Goal: Use online tool/utility: Utilize a website feature to perform a specific function

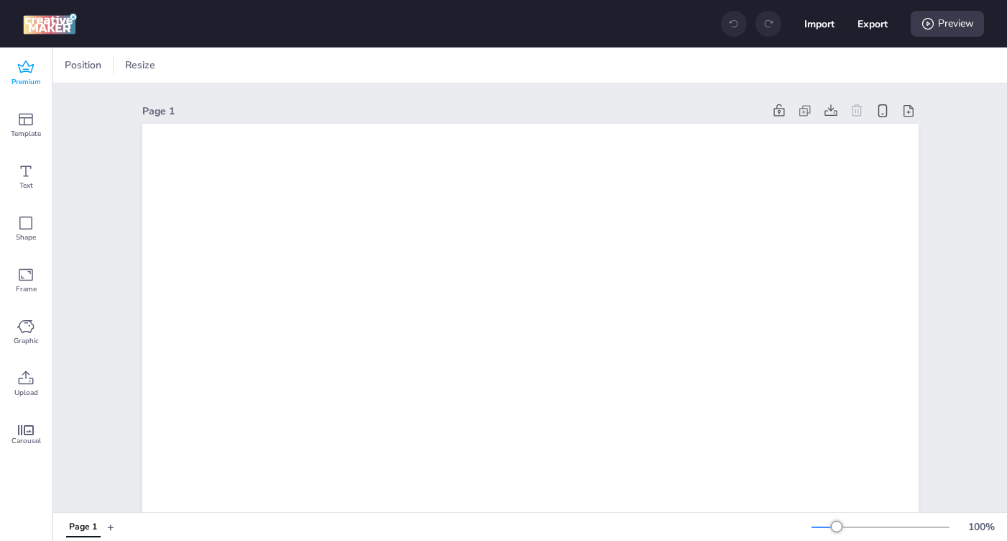
click at [25, 60] on icon at bounding box center [25, 67] width 17 height 17
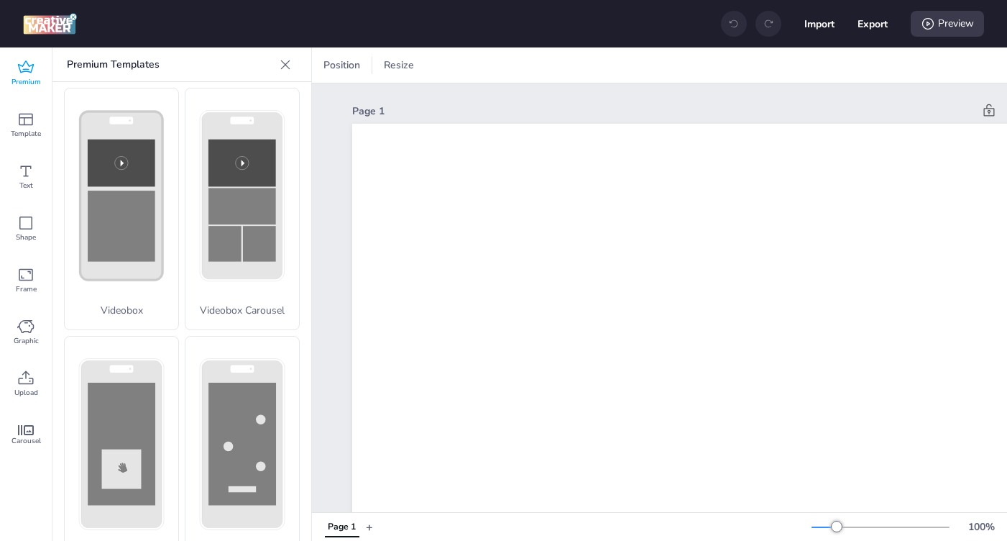
scroll to position [512, 0]
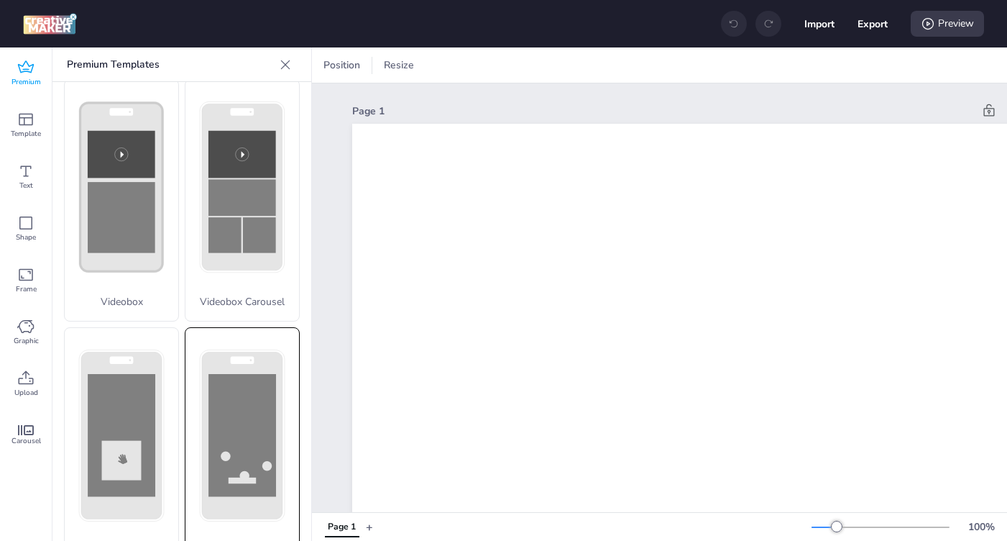
click at [232, 362] on div "Collector" at bounding box center [242, 448] width 115 height 243
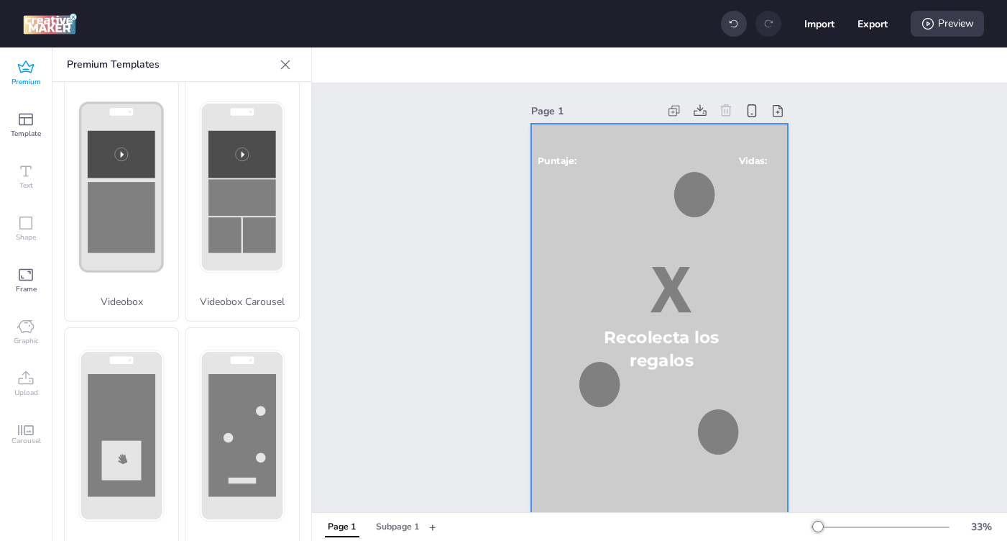
click at [590, 227] on div at bounding box center [659, 352] width 256 height 456
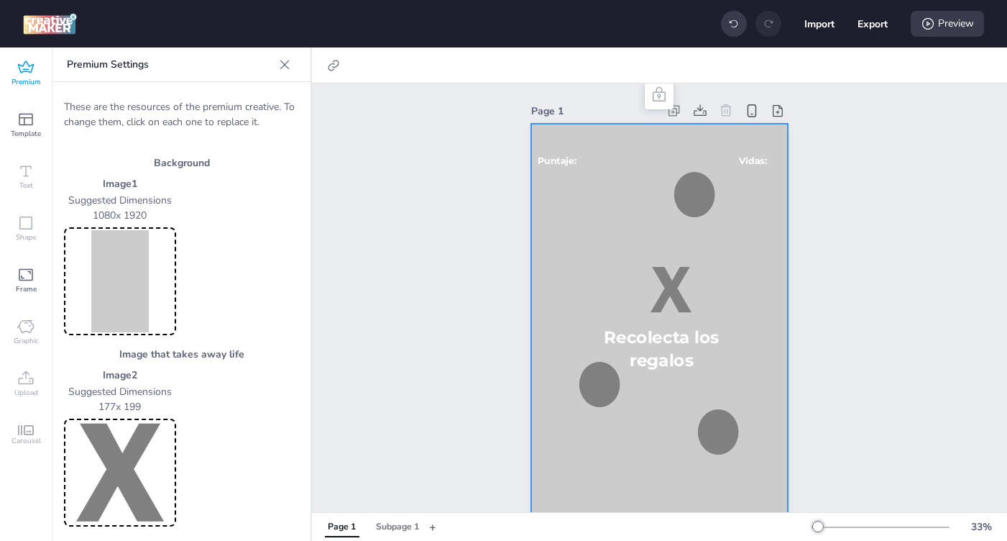
click at [126, 262] on img at bounding box center [120, 281] width 106 height 102
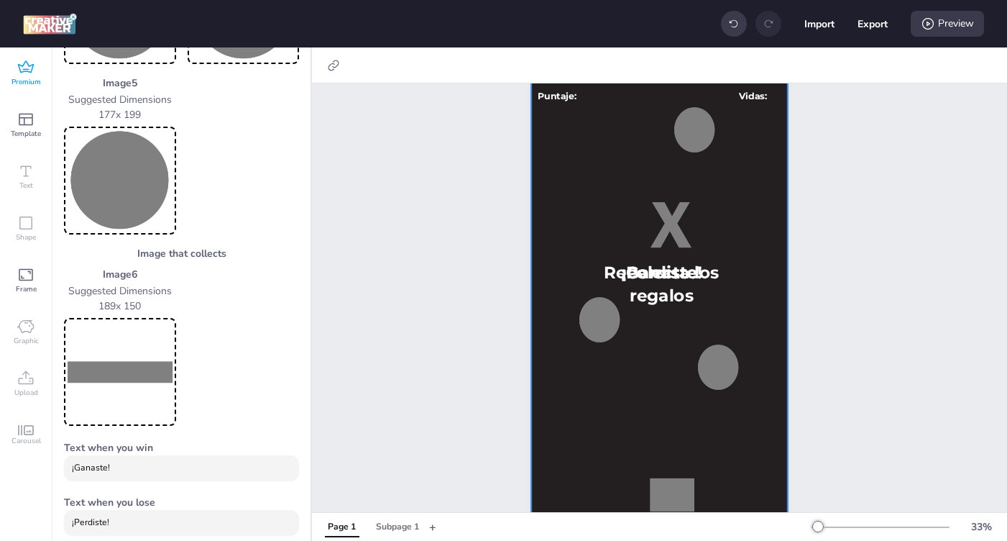
scroll to position [95, 0]
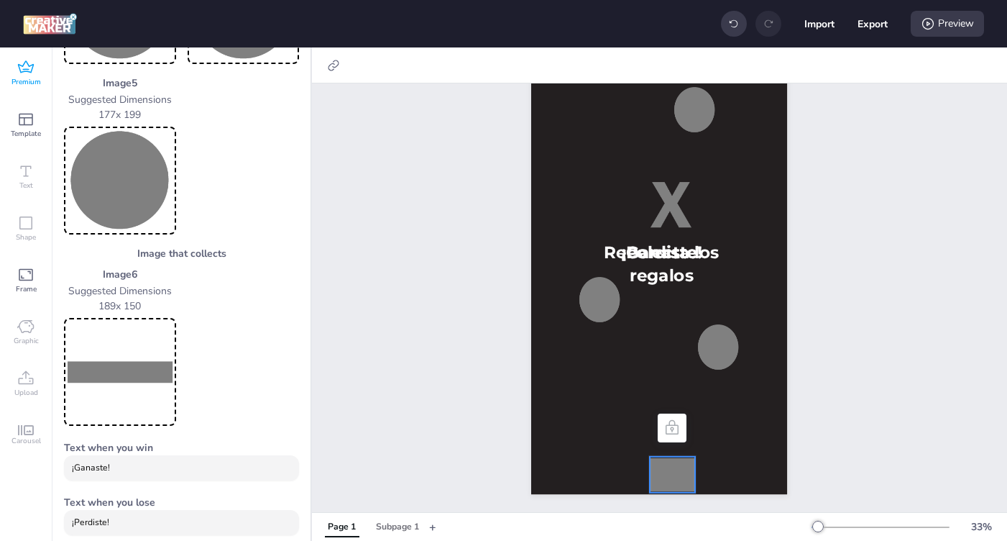
click at [664, 465] on div at bounding box center [672, 475] width 45 height 36
click at [893, 387] on div "Page 1 ¡Ganaste! ¡Perdiste! Puntaje: Vidas: Recolecta los regalos" at bounding box center [659, 255] width 695 height 513
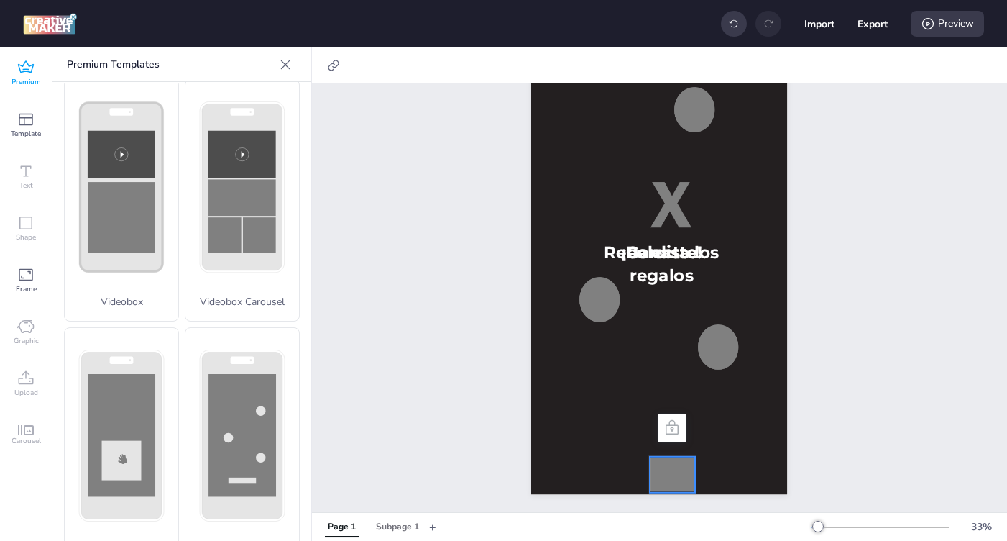
click at [671, 458] on div at bounding box center [672, 475] width 45 height 36
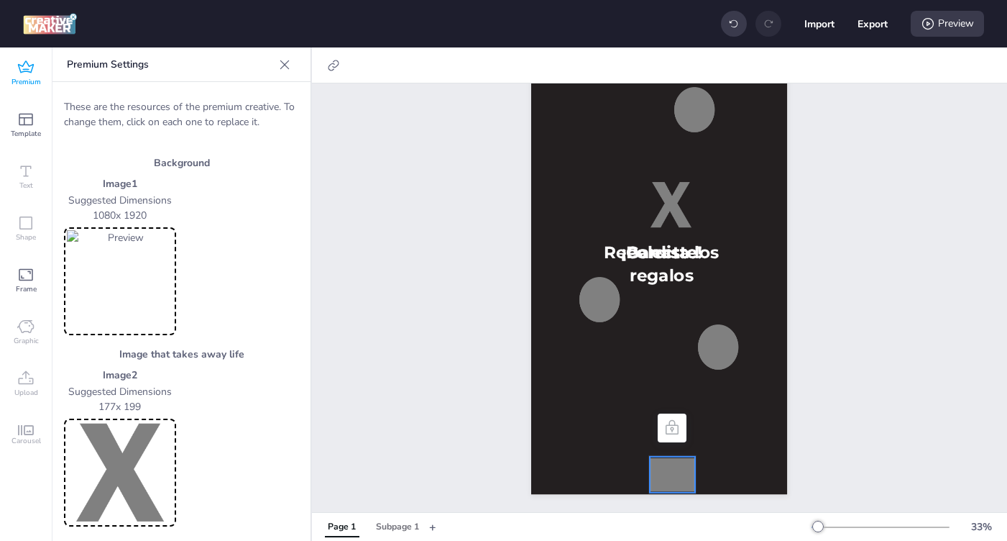
click at [124, 466] on img at bounding box center [120, 472] width 106 height 102
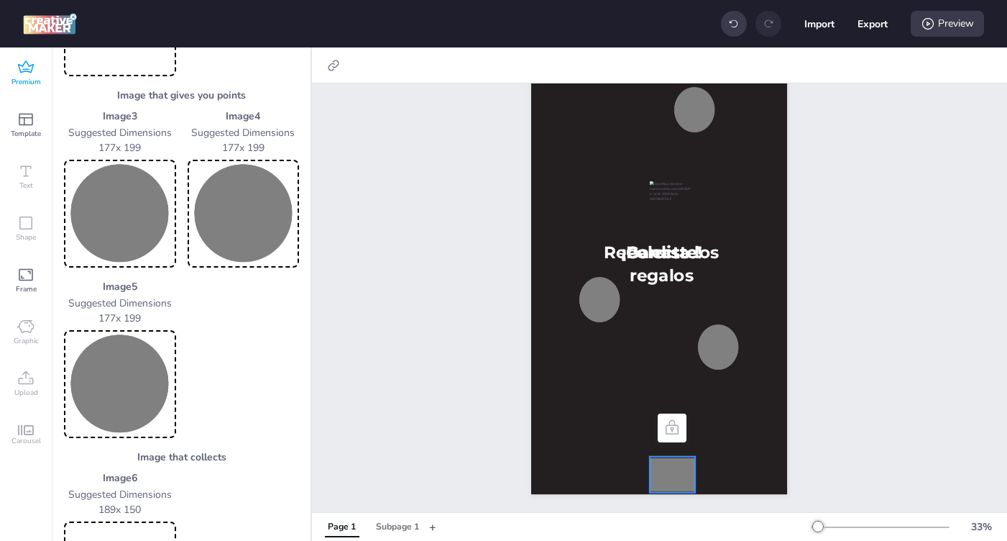
scroll to position [447, 0]
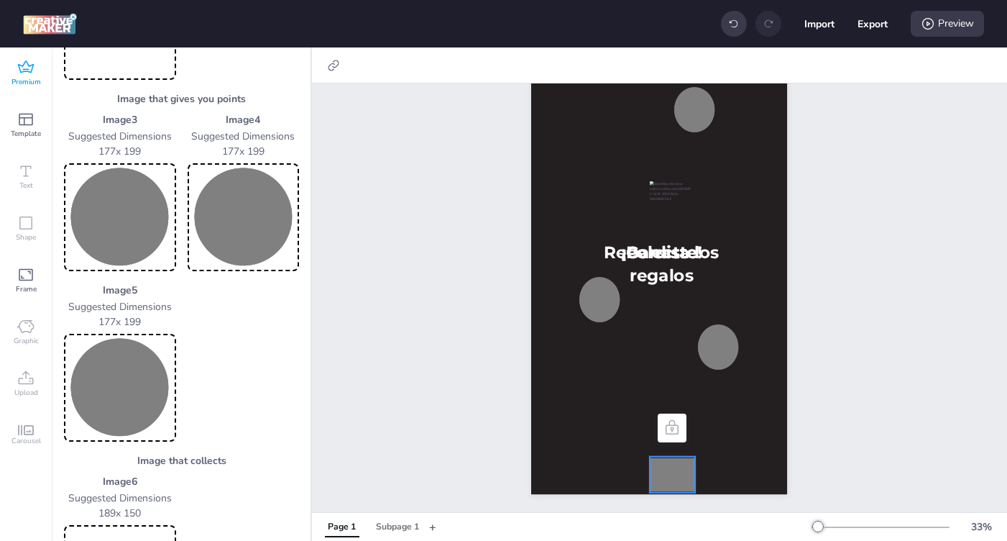
click at [114, 227] on img at bounding box center [120, 217] width 106 height 102
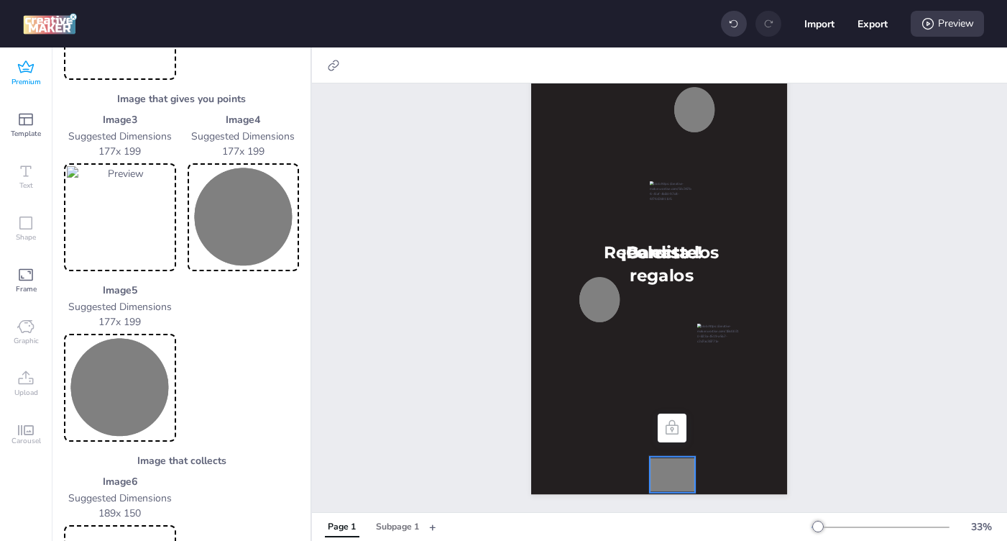
click at [237, 219] on img at bounding box center [244, 217] width 106 height 102
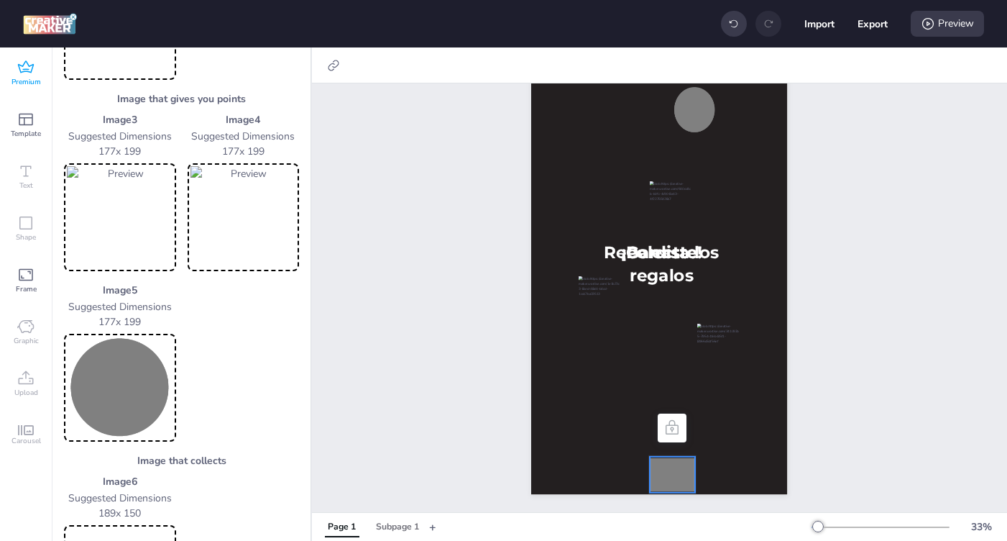
click at [87, 392] on img at bounding box center [120, 388] width 106 height 102
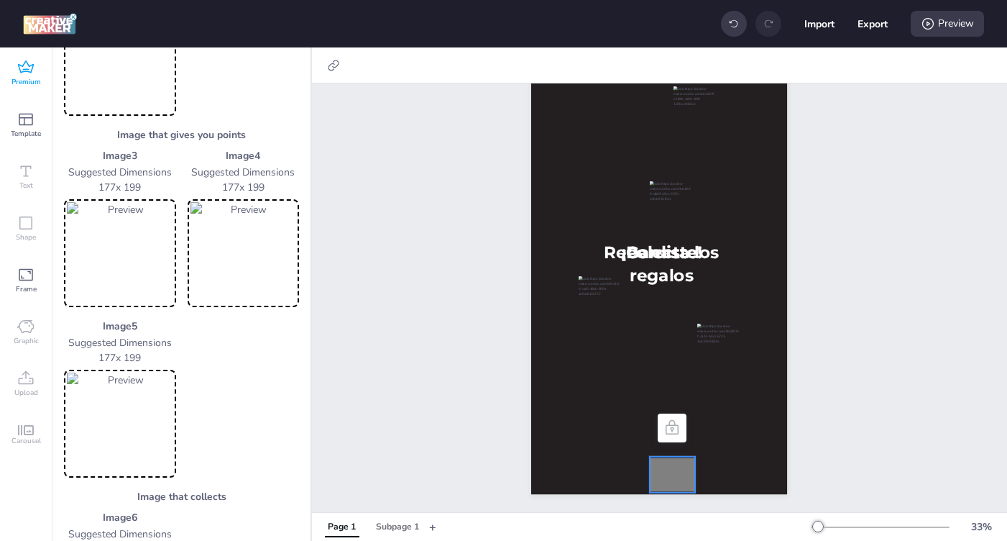
scroll to position [424, 0]
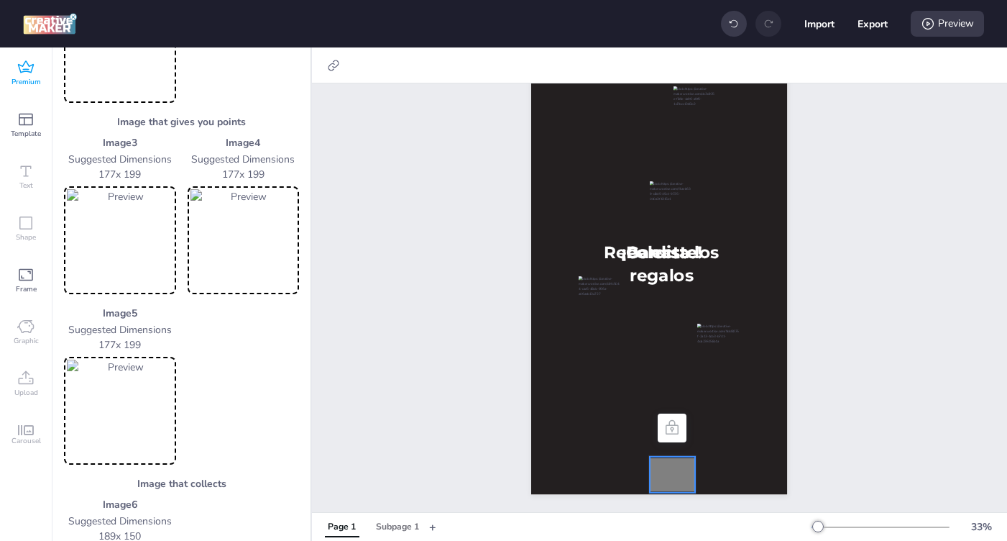
click at [205, 481] on h3 "Image that collects" at bounding box center [181, 483] width 235 height 15
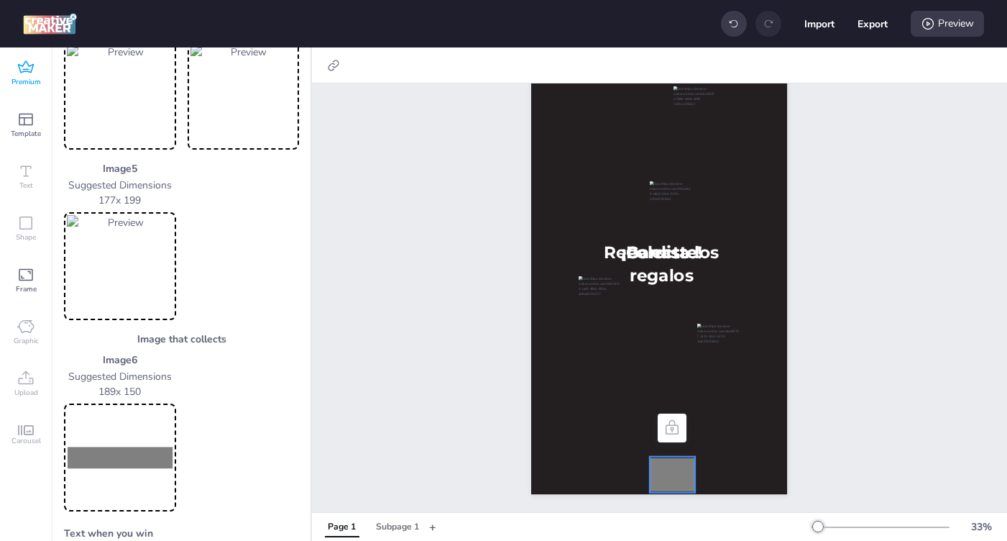
scroll to position [567, 0]
click at [81, 456] on img at bounding box center [120, 458] width 106 height 102
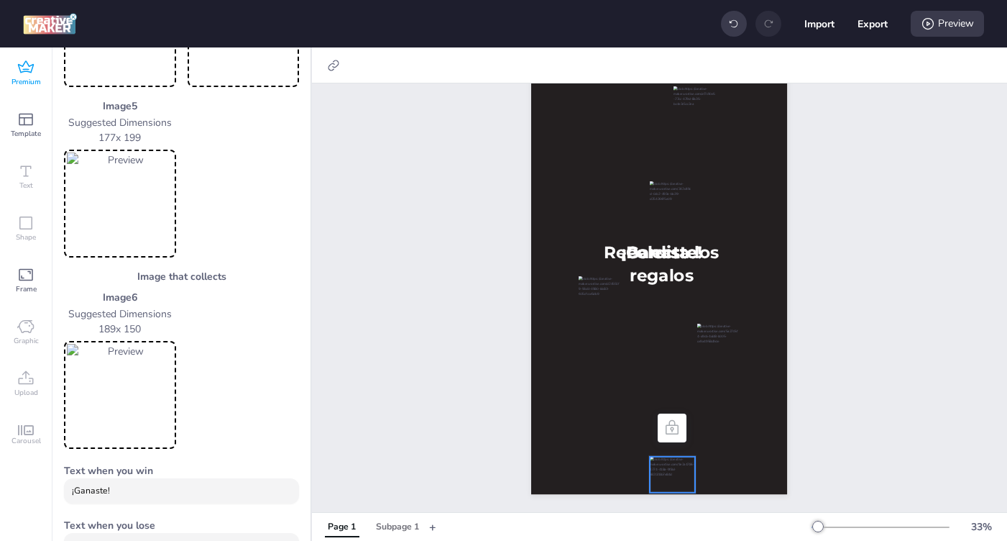
scroll to position [601, 0]
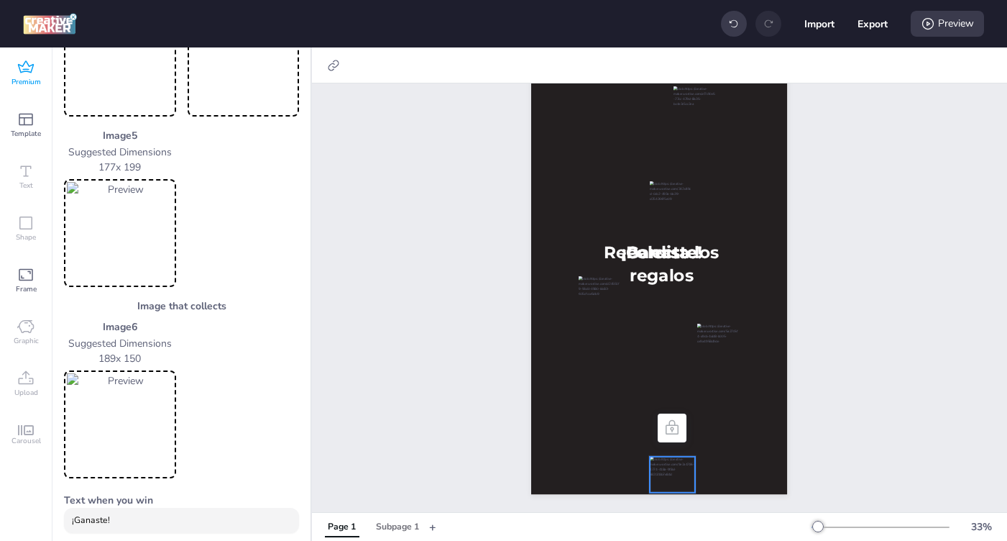
click at [123, 402] on img at bounding box center [120, 424] width 106 height 102
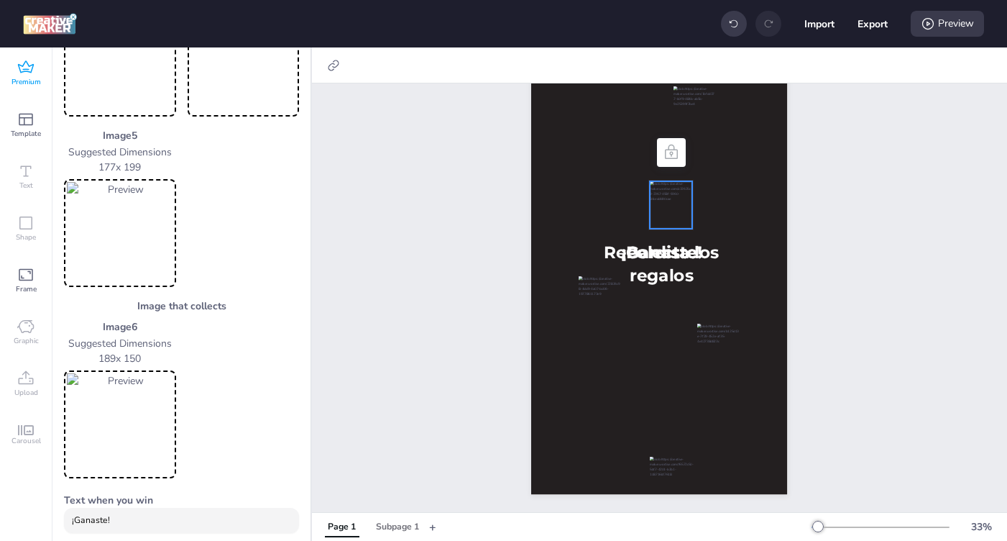
click at [657, 199] on div at bounding box center [671, 204] width 42 height 47
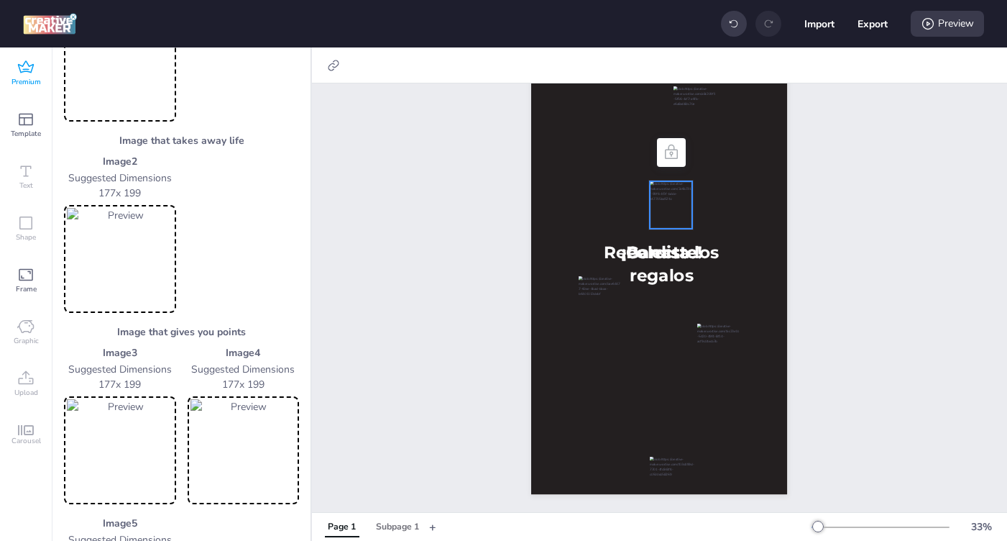
scroll to position [211, 0]
click at [214, 241] on div "Image 2 Suggested Dimensions 177 x 199" at bounding box center [181, 235] width 235 height 159
click at [118, 263] on img at bounding box center [120, 261] width 106 height 102
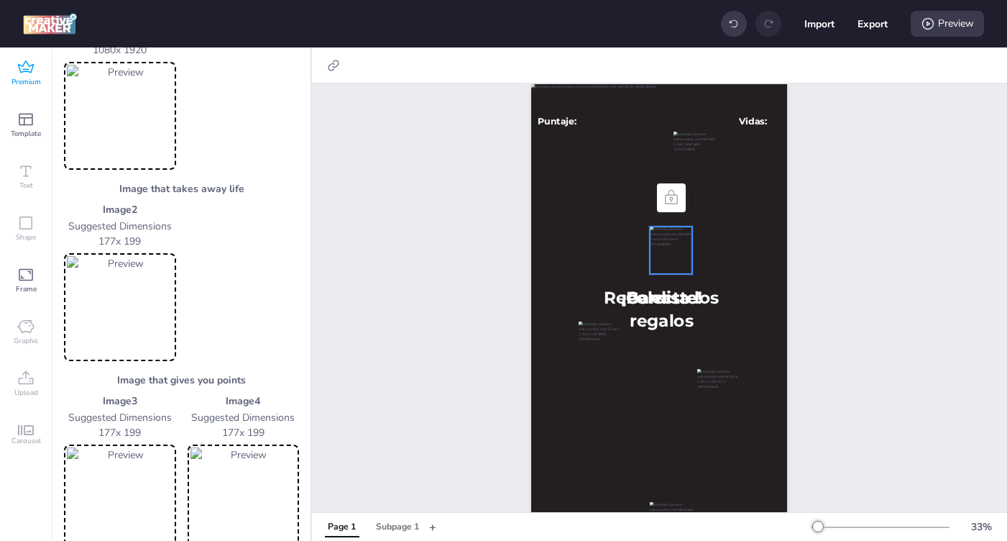
scroll to position [180, 0]
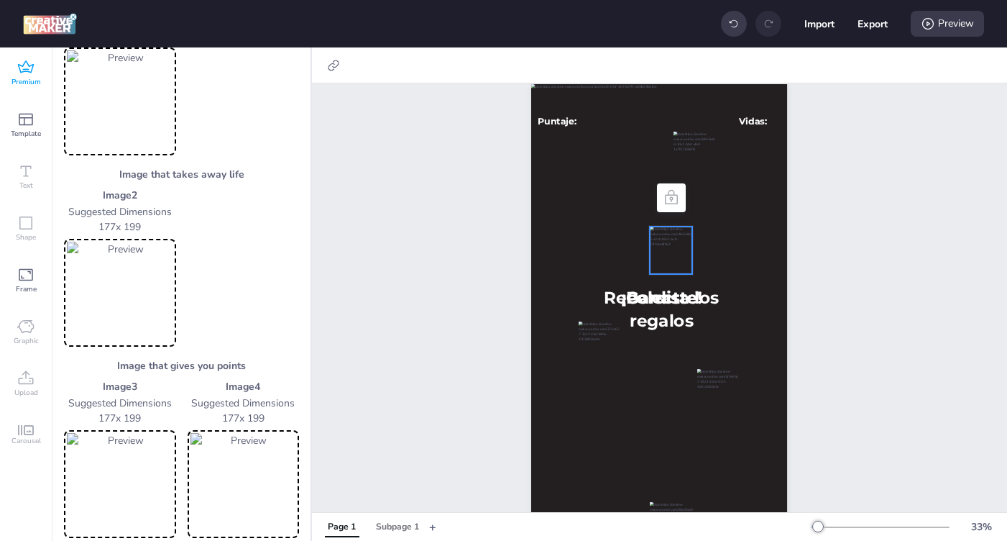
click at [114, 295] on img at bounding box center [120, 293] width 106 height 102
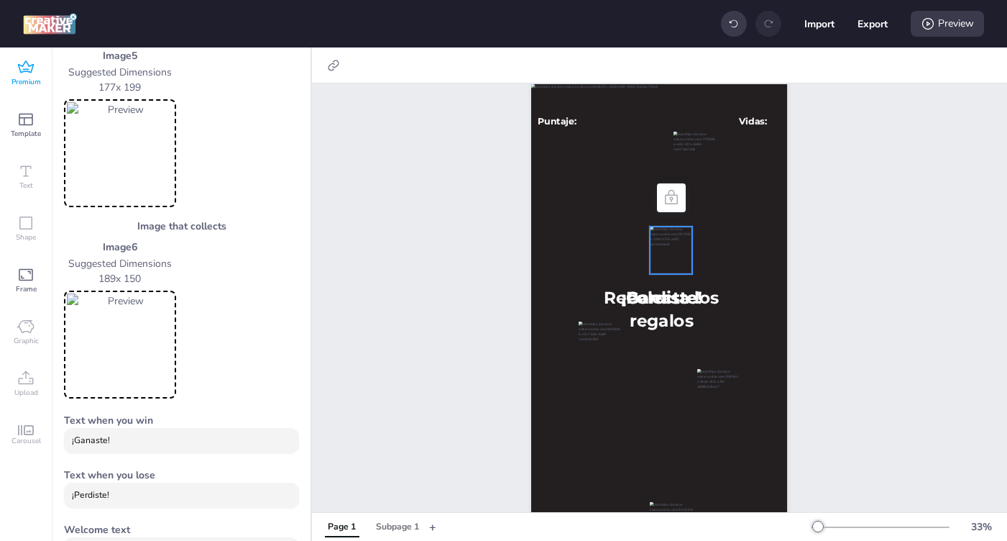
scroll to position [685, 0]
click at [663, 201] on icon at bounding box center [671, 197] width 17 height 17
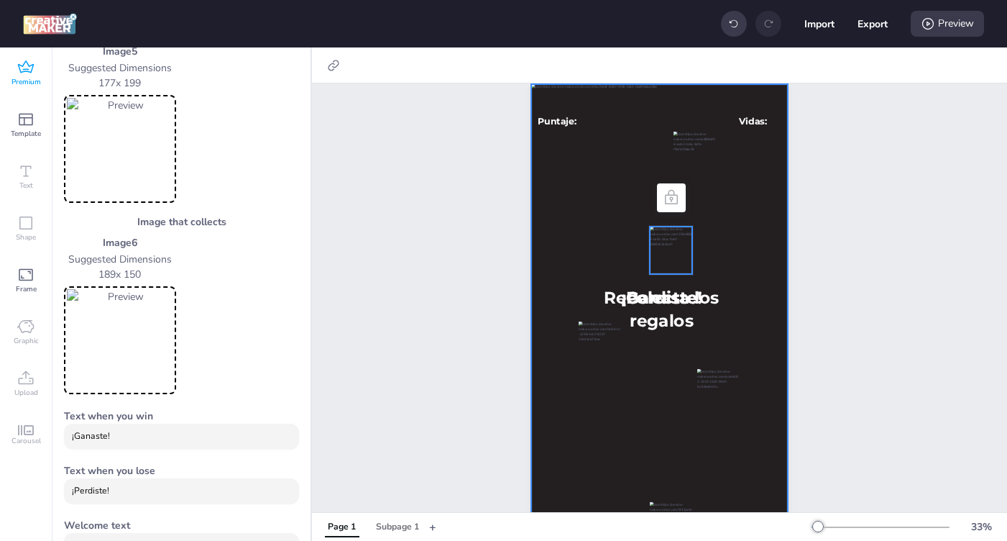
drag, startPoint x: 667, startPoint y: 200, endPoint x: 673, endPoint y: 224, distance: 24.4
click at [673, 224] on div "¡Ganaste! ¡Perdiste! Puntaje: Vidas: Recolecta los regalos" at bounding box center [659, 312] width 256 height 456
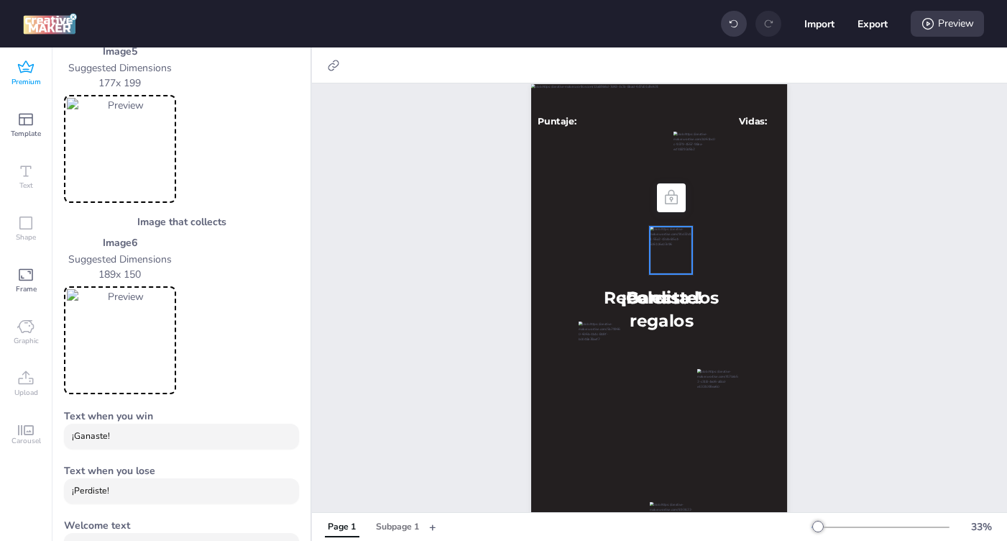
click at [930, 347] on div "Page 1 ¡Ganaste! ¡Perdiste! Puntaje: Vidas: Recolecta los regalos" at bounding box center [659, 300] width 695 height 513
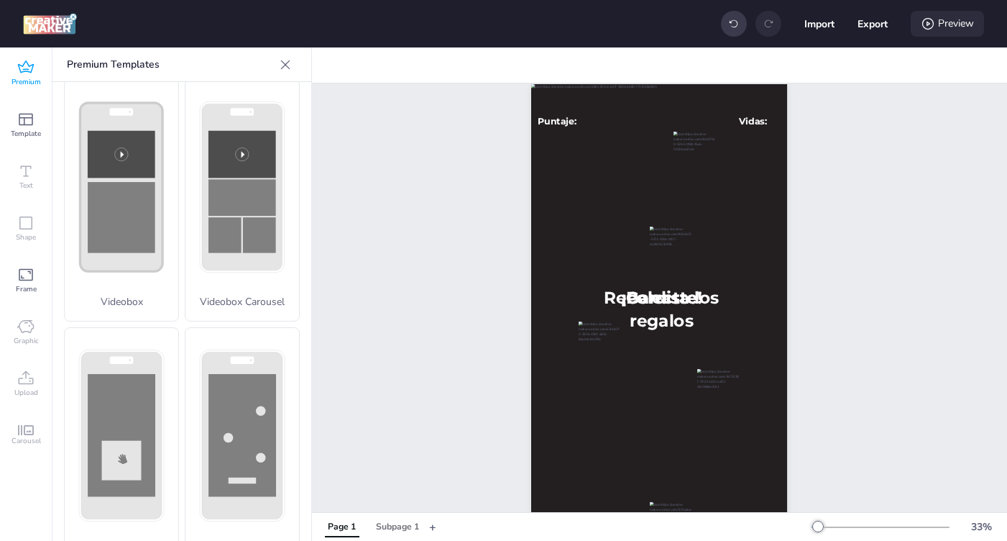
click at [933, 28] on icon at bounding box center [928, 24] width 14 height 14
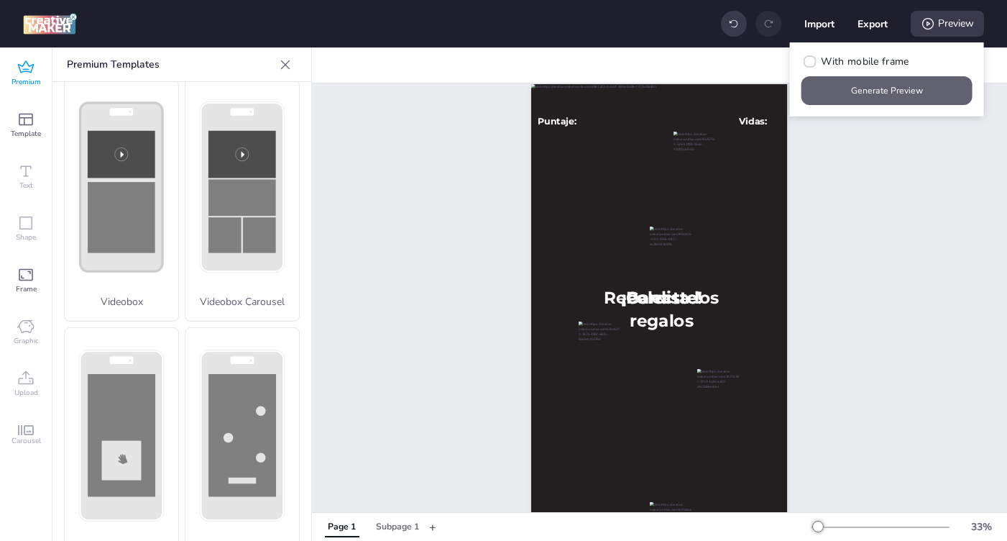
click at [891, 96] on button "Generate Preview" at bounding box center [887, 90] width 171 height 29
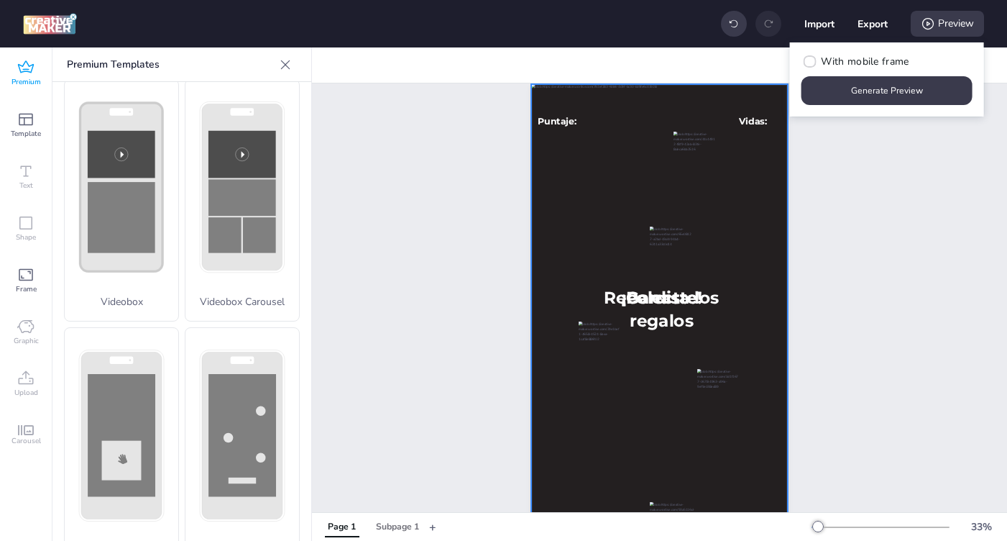
click at [669, 460] on div at bounding box center [659, 312] width 256 height 456
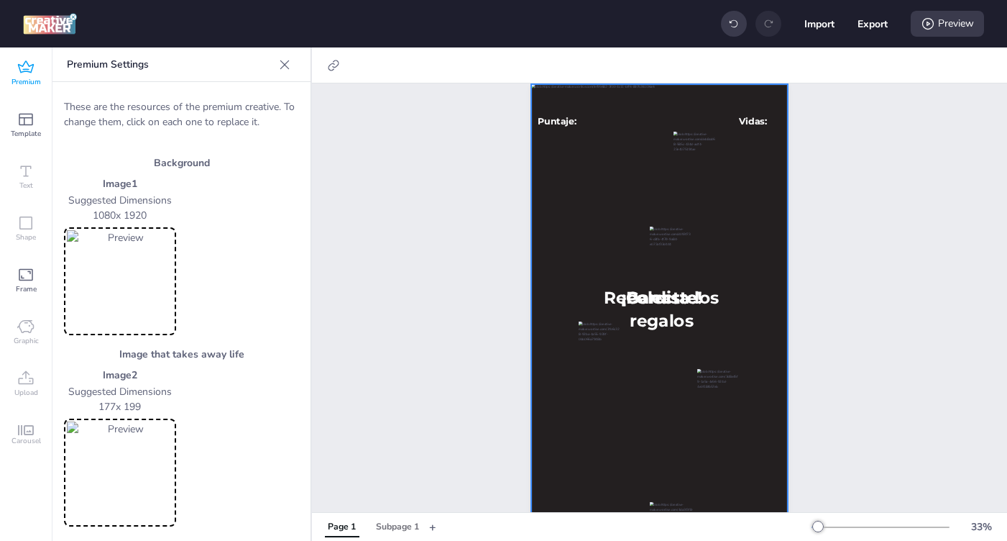
click at [664, 476] on div at bounding box center [659, 312] width 256 height 456
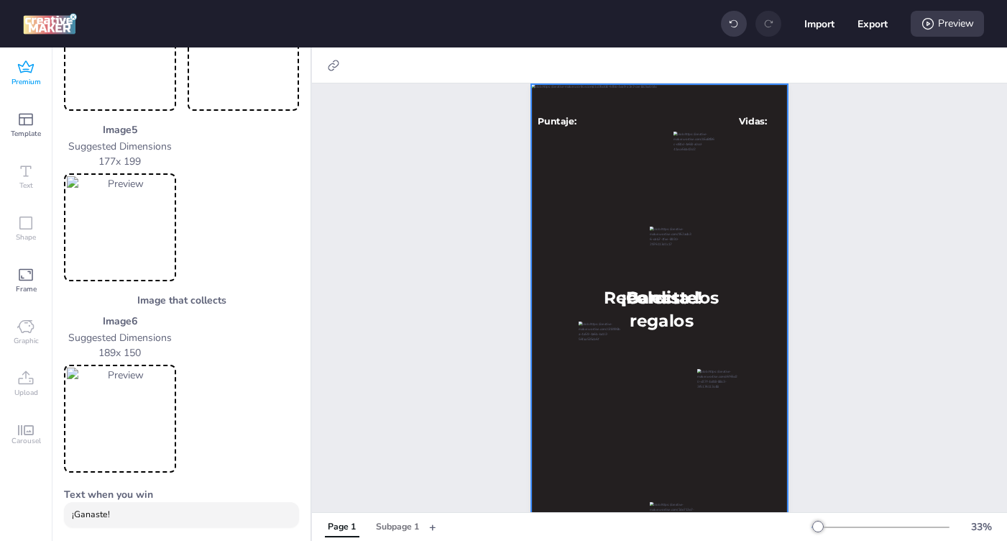
scroll to position [599, 0]
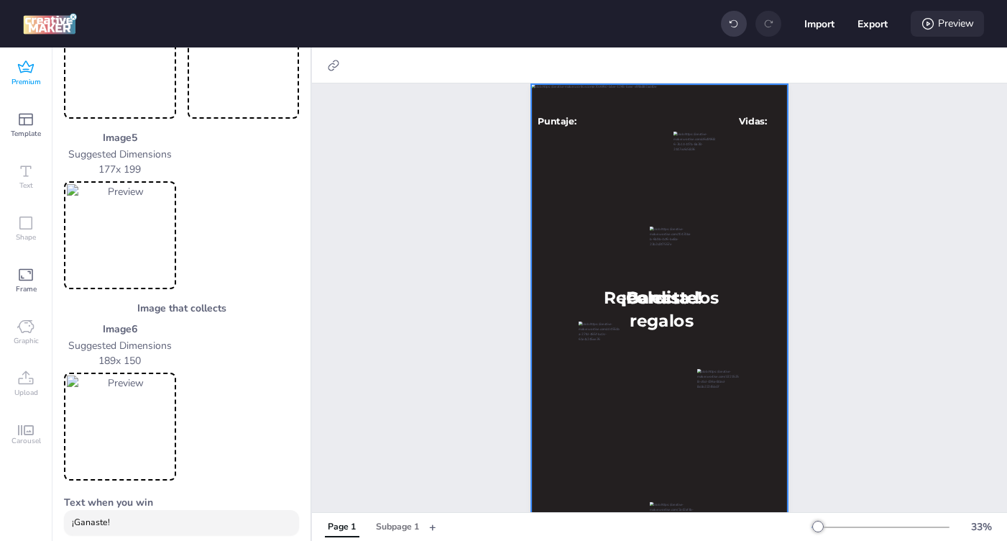
click at [943, 25] on div "Preview" at bounding box center [947, 24] width 73 height 26
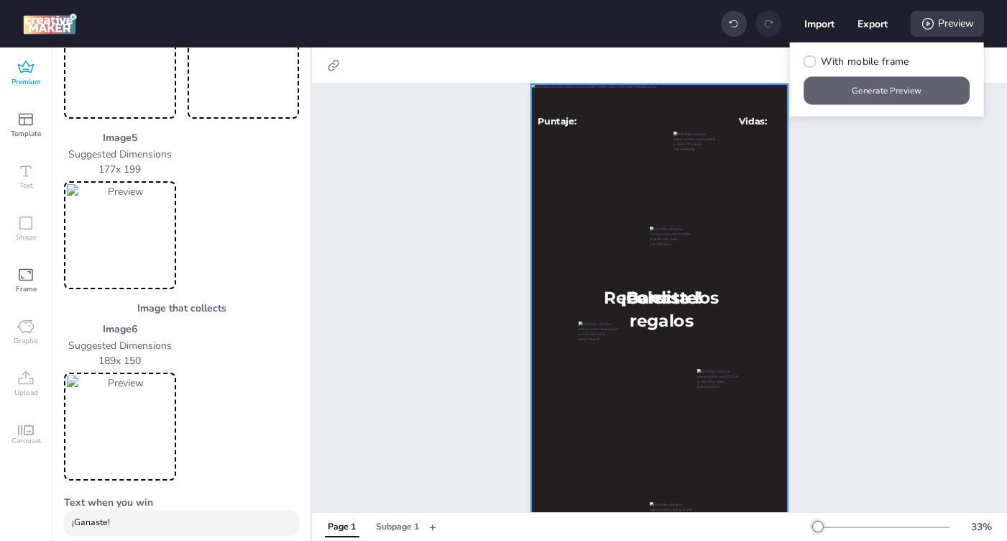
click at [901, 83] on button "Generate Preview" at bounding box center [888, 91] width 166 height 28
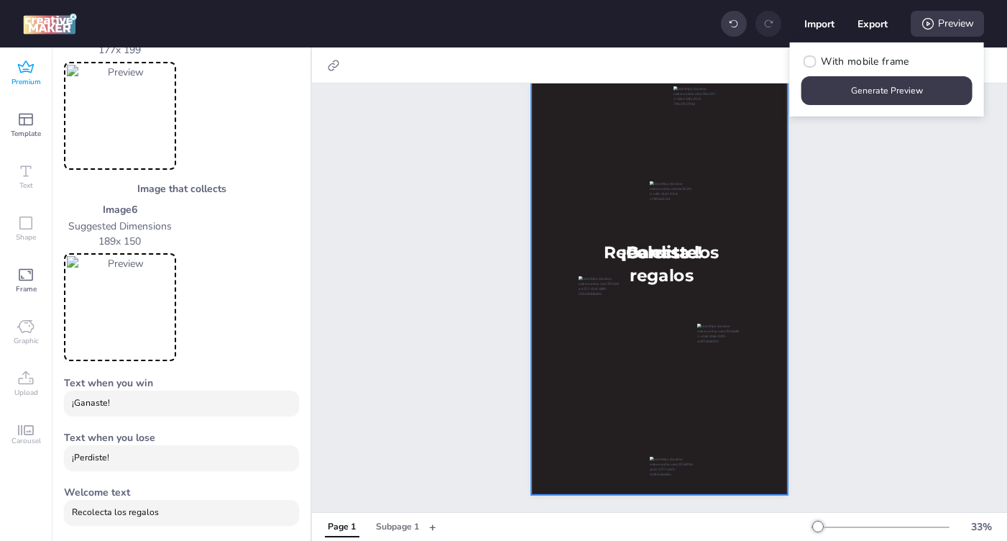
scroll to position [92, 0]
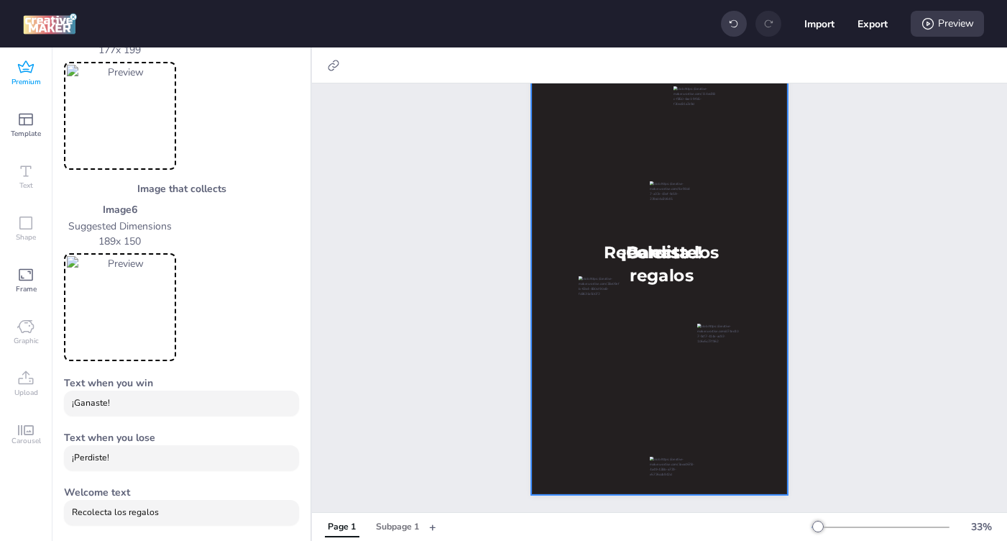
drag, startPoint x: 838, startPoint y: 403, endPoint x: 841, endPoint y: 411, distance: 7.7
click at [841, 411] on div "Page 1 ¡Ganaste! ¡Perdiste! Puntaje: Vidas: Recolecta los regalos" at bounding box center [659, 255] width 695 height 513
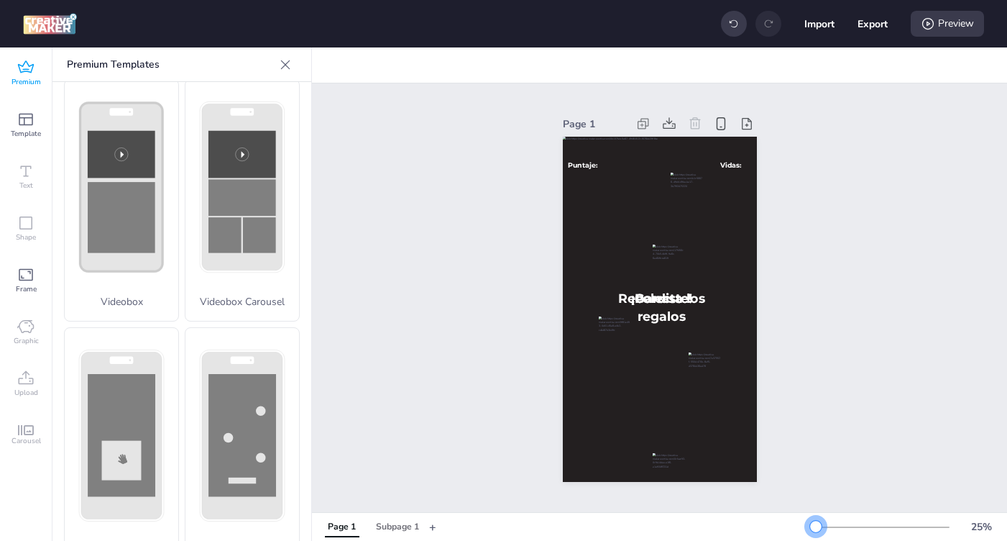
scroll to position [0, 0]
click at [817, 526] on div at bounding box center [816, 527] width 12 height 12
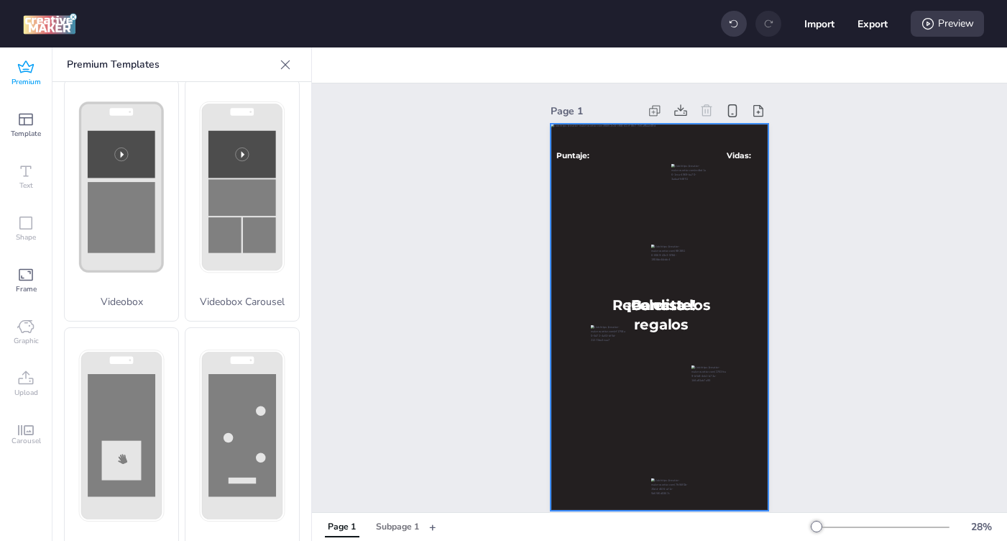
click at [616, 203] on div at bounding box center [659, 317] width 217 height 387
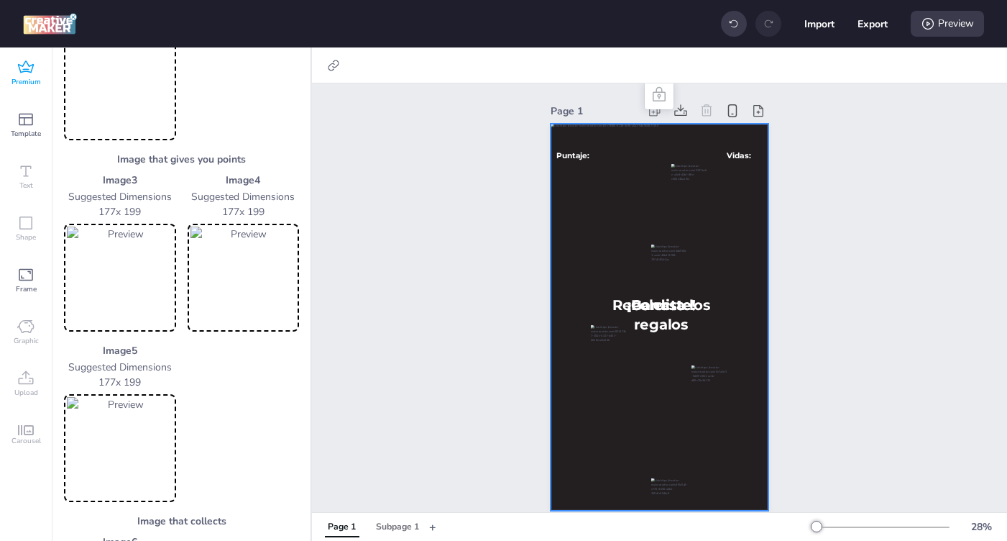
scroll to position [388, 0]
click at [102, 454] on img at bounding box center [120, 446] width 106 height 102
